Goal: Ask a question

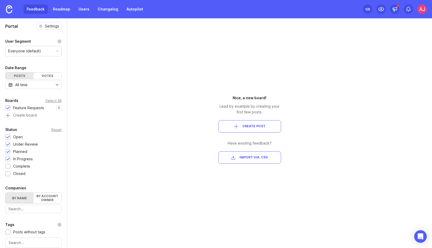
click at [366, 12] on div "1 /5" at bounding box center [367, 8] width 5 height 7
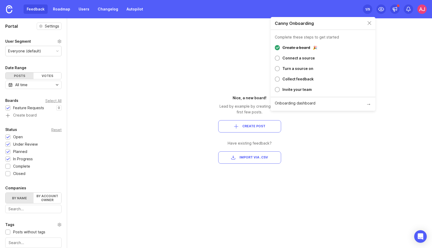
click at [177, 130] on div "Portal Settings User Segment Everyone (default) Date Range Posts Votes All time…" at bounding box center [216, 132] width 432 height 229
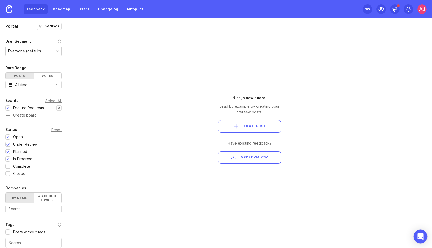
click at [419, 233] on div "Open Intercom Messenger" at bounding box center [420, 236] width 14 height 14
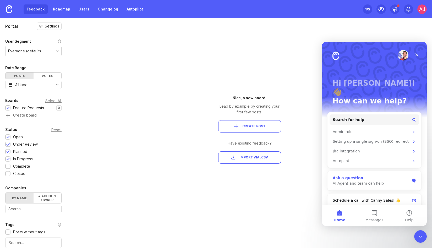
click at [384, 175] on div "Ask a question" at bounding box center [370, 177] width 77 height 5
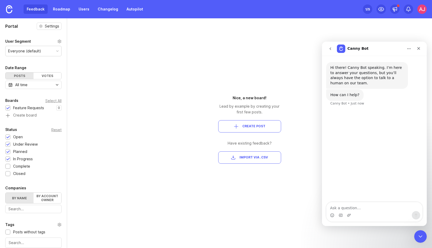
click at [360, 209] on textarea "Ask a question…" at bounding box center [374, 206] width 96 height 9
type textarea "How much does a Hubspot integration cost?"
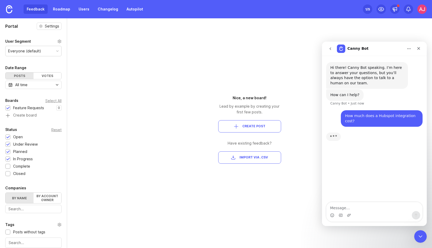
click at [239, 126] on span "Create Post" at bounding box center [249, 126] width 54 height 4
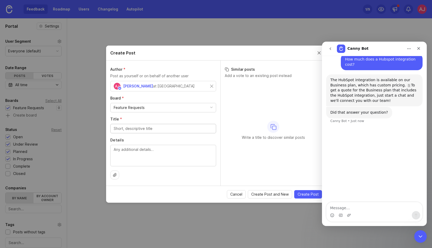
scroll to position [46, 0]
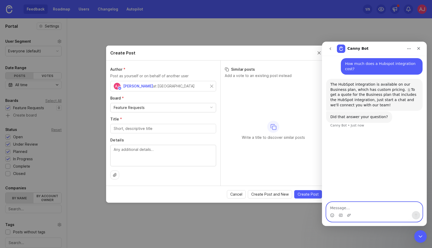
click at [339, 205] on textarea "Message…" at bounding box center [374, 206] width 96 height 9
type textarea "Yeah can I get a quote?"
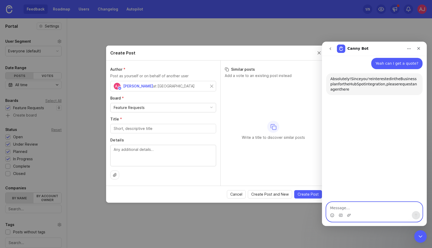
scroll to position [119, 0]
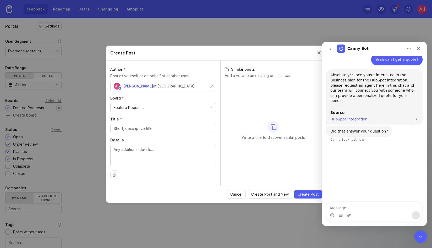
click at [365, 116] on div "HubSpot Integration" at bounding box center [374, 118] width 88 height 5
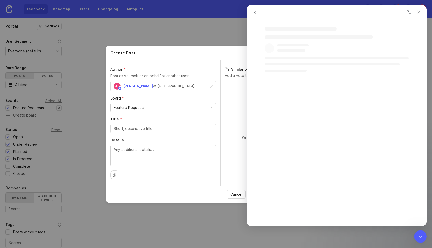
scroll to position [0, 0]
click at [254, 13] on icon "go back" at bounding box center [255, 12] width 4 height 4
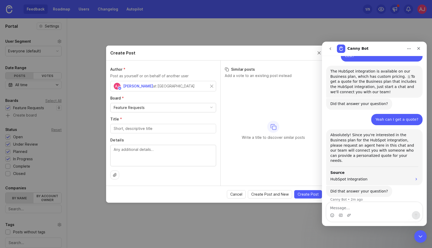
scroll to position [61, 0]
type textarea "Request agent"
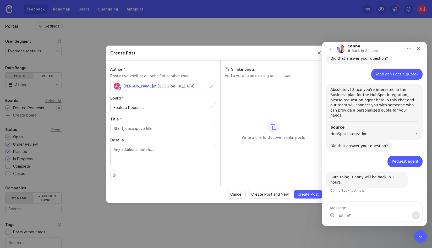
scroll to position [107, 0]
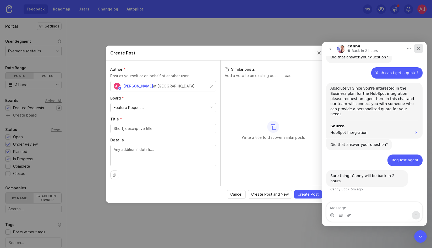
click at [418, 48] on icon "Close" at bounding box center [418, 48] width 3 height 3
